Goal: Find specific page/section

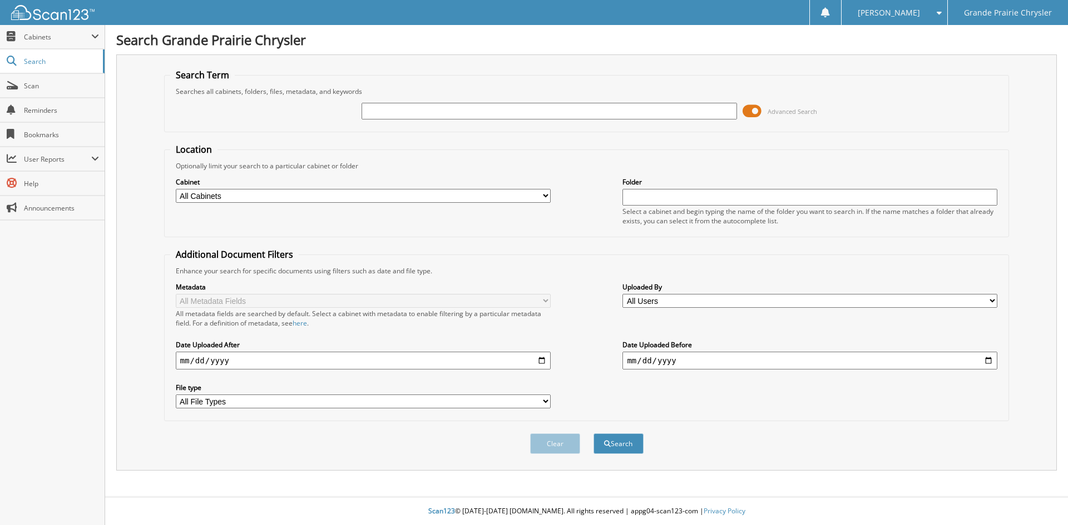
click at [379, 110] on input "text" at bounding box center [548, 111] width 375 height 17
type input "p"
type input "P5438"
click at [593, 434] on button "Search" at bounding box center [618, 444] width 50 height 21
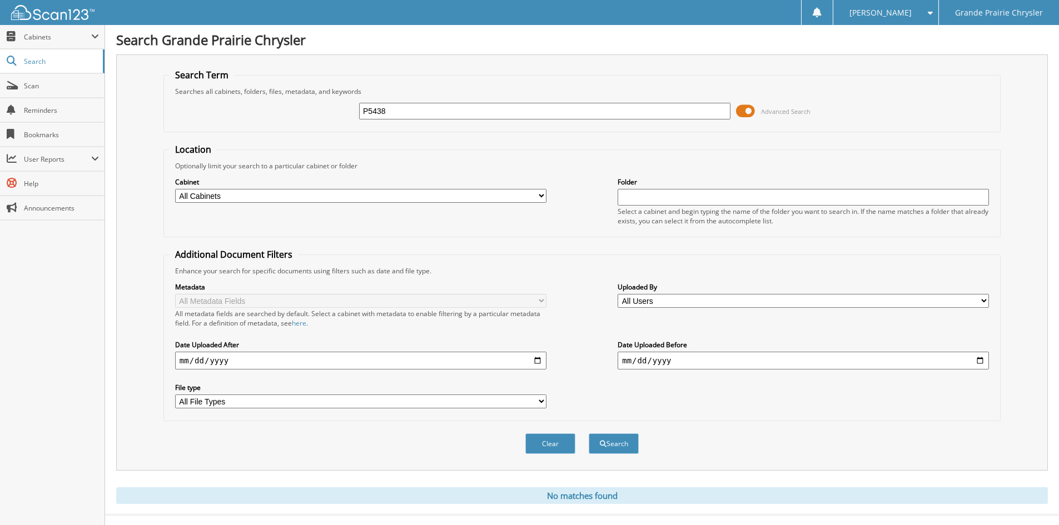
click at [264, 125] on div "P5438 Advanced Search" at bounding box center [582, 111] width 825 height 30
click at [39, 62] on span "Search" at bounding box center [60, 61] width 73 height 9
